Goal: Navigation & Orientation: Find specific page/section

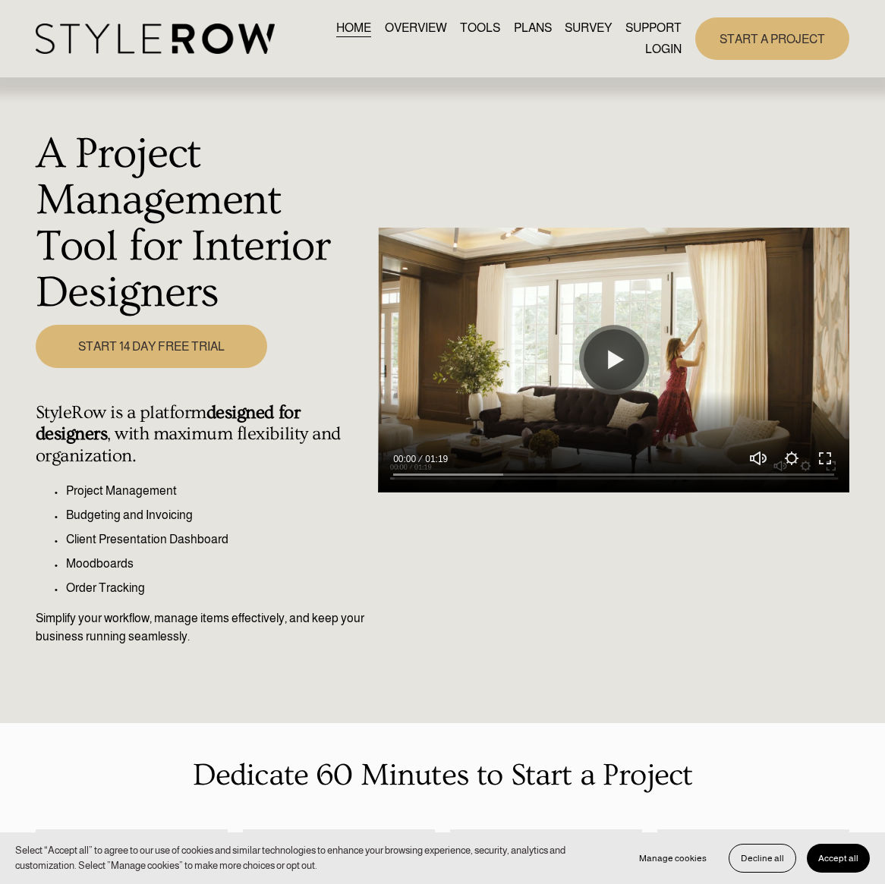
click at [667, 52] on link "LOGIN" at bounding box center [663, 49] width 36 height 20
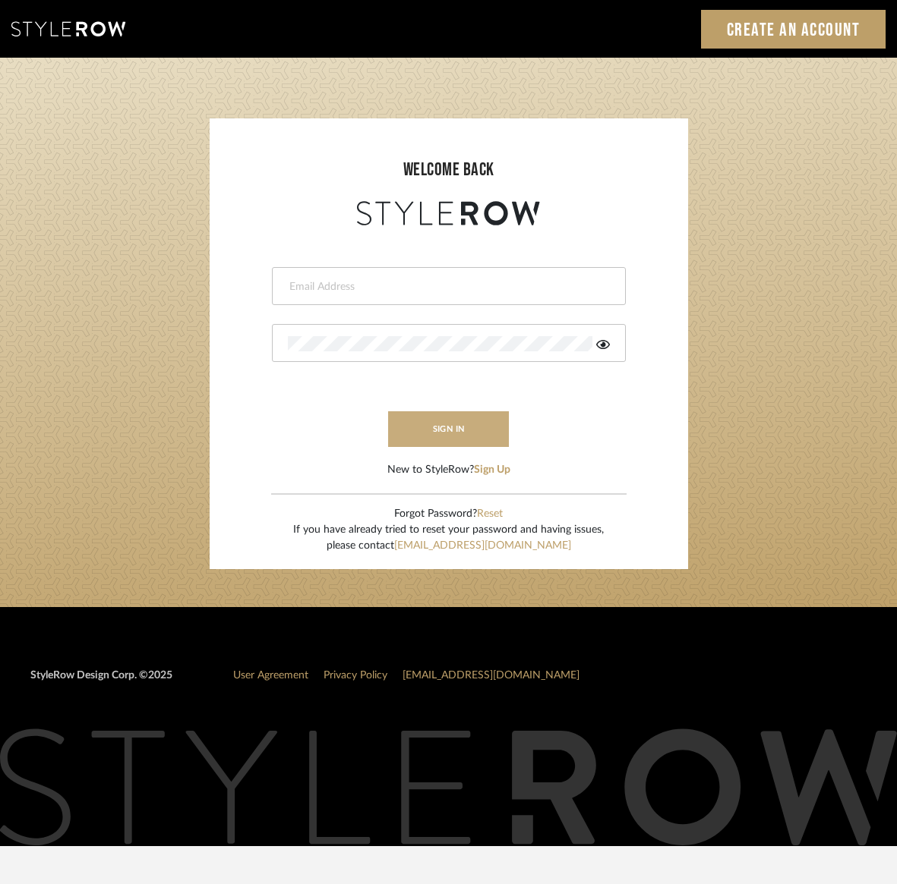
type input "kristin@onyxandoakinteriors.com"
click at [413, 424] on button "sign in" at bounding box center [448, 429] width 121 height 36
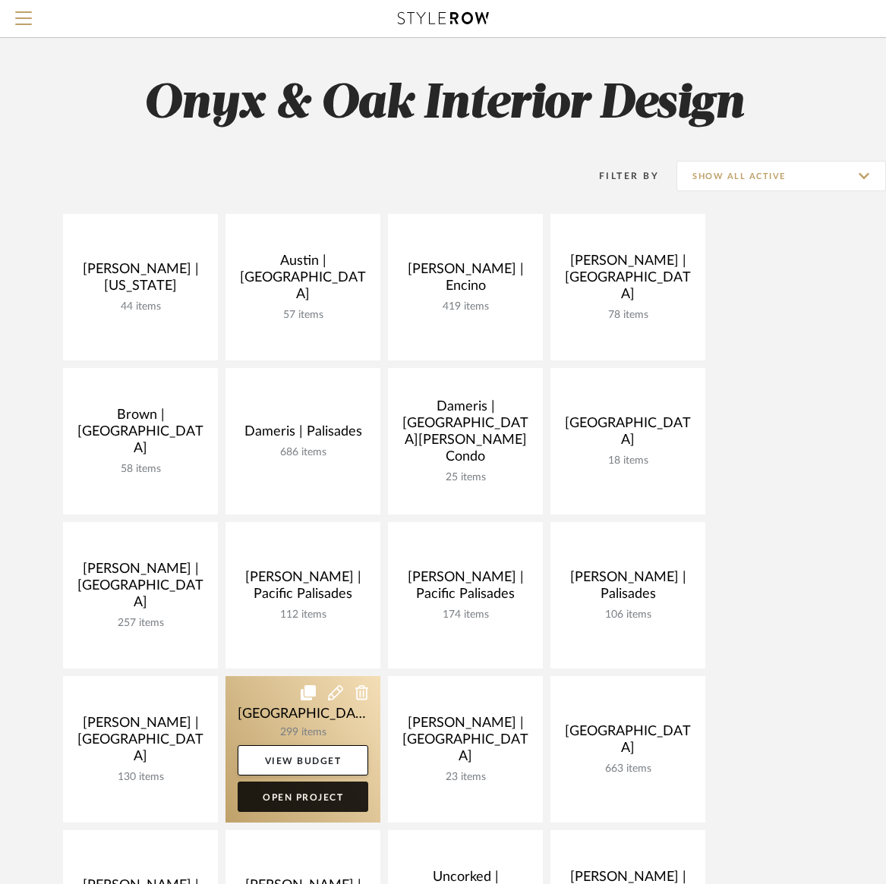
click at [309, 799] on link "Open Project" at bounding box center [303, 797] width 131 height 30
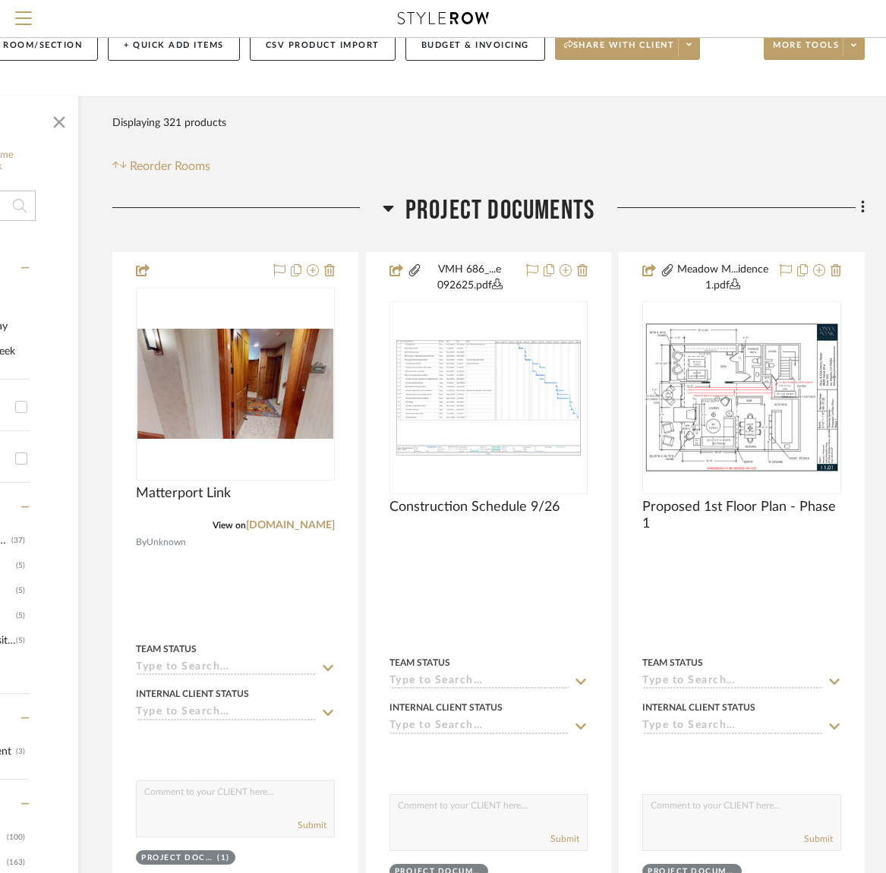
scroll to position [0, 207]
